Goal: Obtain resource: Download file/media

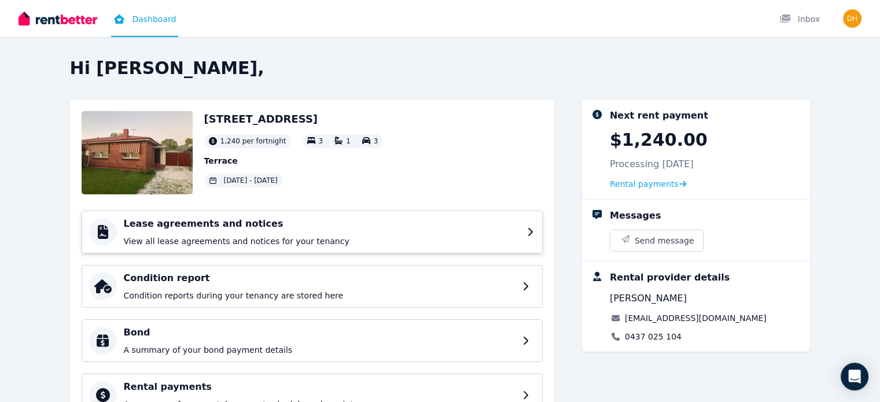
click at [520, 228] on h4 "Lease agreements and notices" at bounding box center [322, 224] width 396 height 14
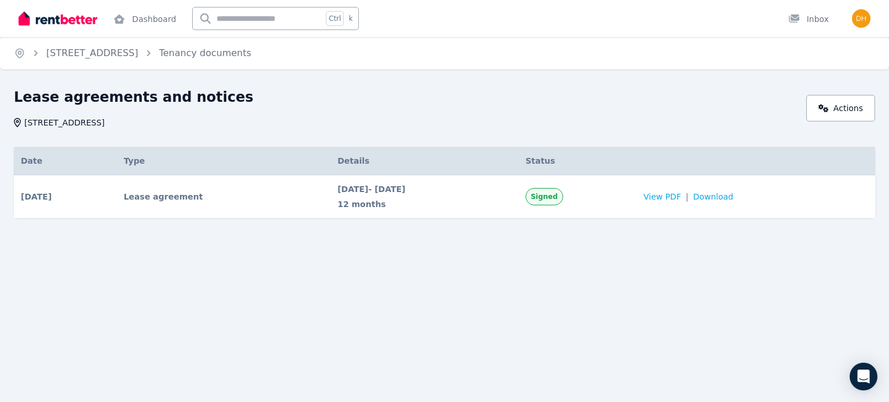
drag, startPoint x: 97, startPoint y: 199, endPoint x: 368, endPoint y: 191, distance: 271.0
click at [352, 192] on tr "[DATE] # 1 Lease agreement Signed Date [DATE] Details [DATE] - [DATE] 12 months…" at bounding box center [444, 196] width 861 height 43
click at [681, 197] on span "View PDF" at bounding box center [663, 197] width 38 height 12
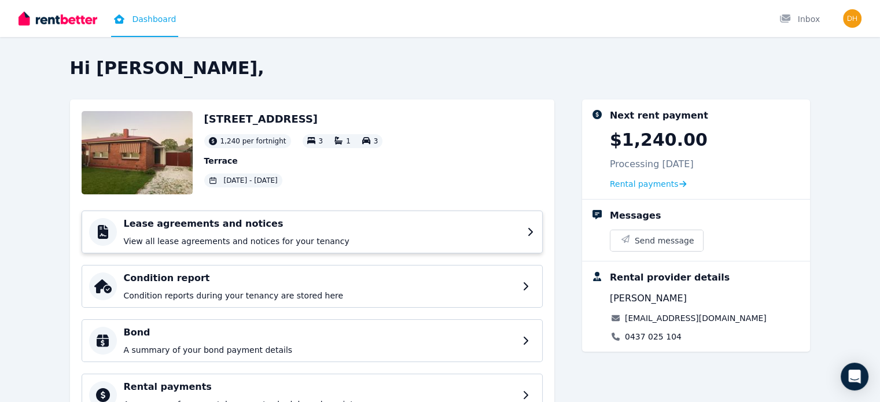
scroll to position [166, 0]
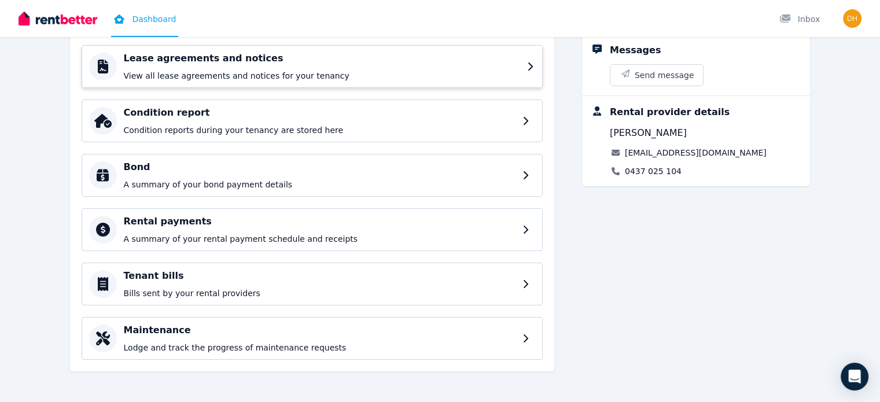
click at [297, 71] on p "View all lease agreements and notices for your tenancy" at bounding box center [322, 76] width 396 height 12
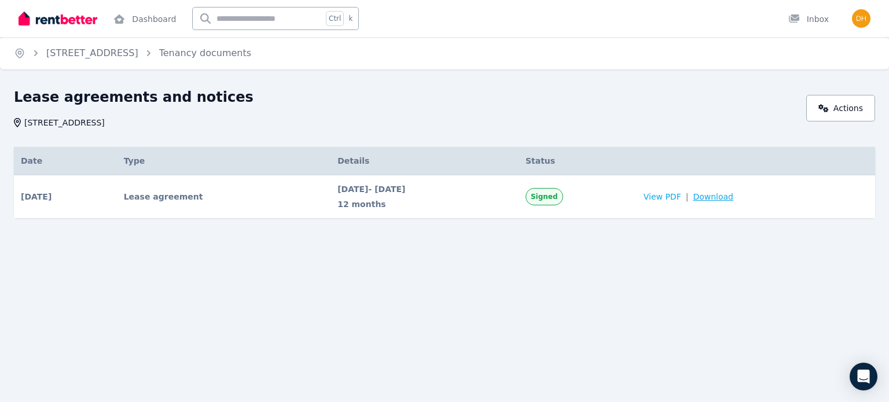
click at [733, 200] on span "Download" at bounding box center [713, 197] width 41 height 12
